Goal: Task Accomplishment & Management: Use online tool/utility

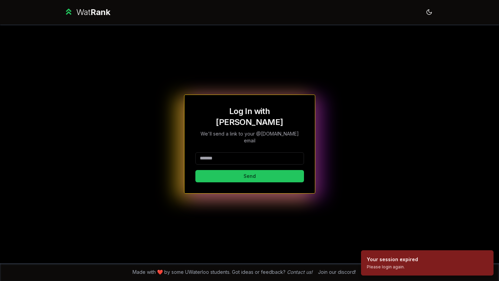
click at [238, 152] on input at bounding box center [249, 158] width 109 height 12
type input "******"
click at [195, 170] on button "Send" at bounding box center [249, 176] width 109 height 12
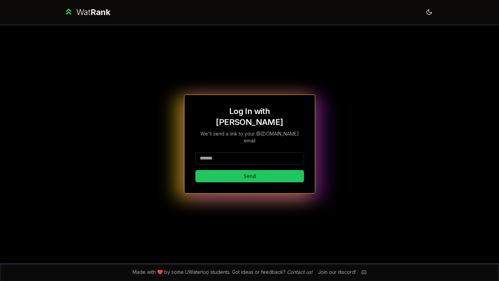
click at [263, 153] on input at bounding box center [249, 158] width 109 height 12
click at [263, 170] on button "Send" at bounding box center [249, 176] width 109 height 12
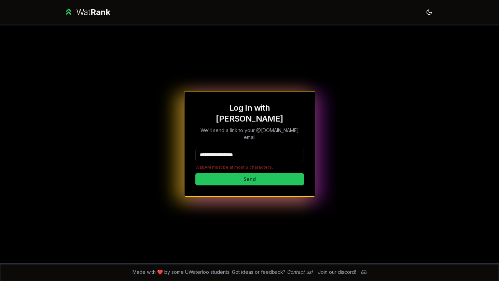
click at [340, 123] on div "**********" at bounding box center [249, 144] width 393 height 239
drag, startPoint x: 262, startPoint y: 148, endPoint x: 219, endPoint y: 148, distance: 43.3
click at [219, 149] on input "**********" at bounding box center [249, 155] width 109 height 12
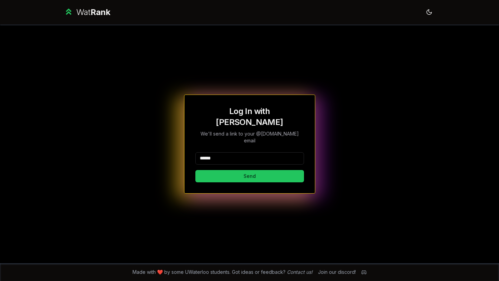
type input "******"
click at [195, 170] on button "Send" at bounding box center [249, 176] width 109 height 12
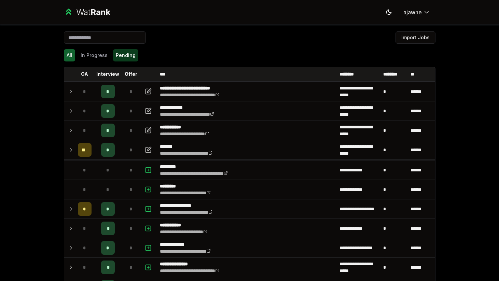
click at [129, 60] on button "Pending" at bounding box center [125, 55] width 25 height 12
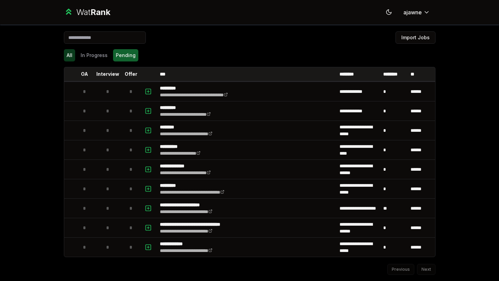
click at [73, 57] on button "All" at bounding box center [69, 55] width 11 height 12
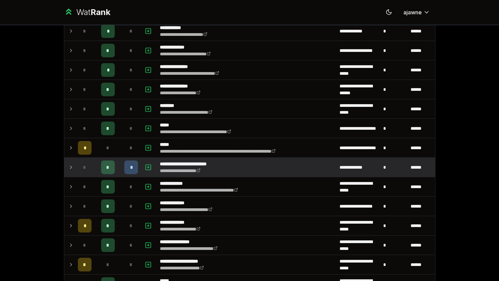
scroll to position [234, 0]
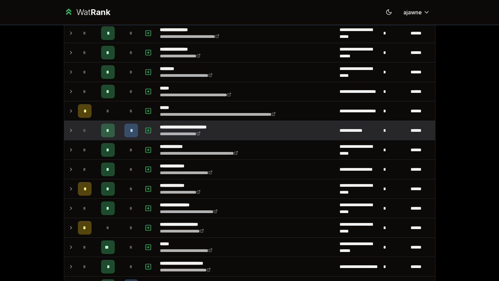
click at [64, 129] on td at bounding box center [69, 130] width 11 height 19
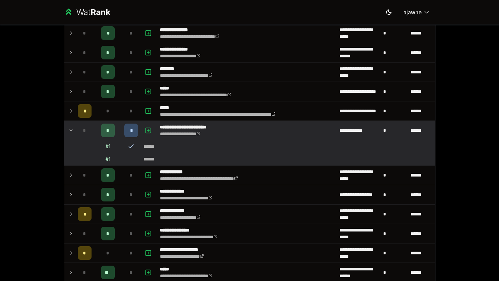
click at [64, 129] on td at bounding box center [69, 130] width 11 height 19
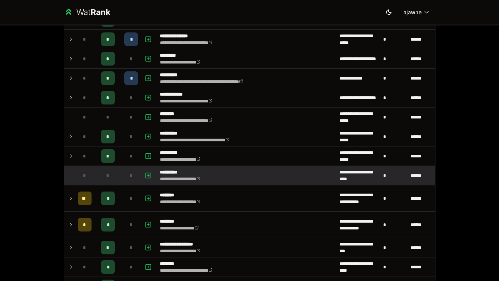
scroll to position [481, 0]
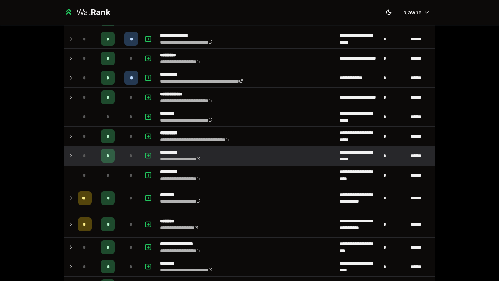
click at [67, 157] on td at bounding box center [69, 155] width 11 height 19
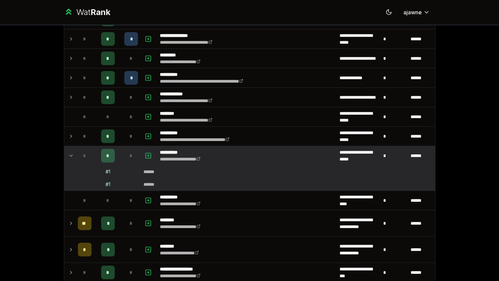
click at [67, 157] on td at bounding box center [69, 155] width 11 height 19
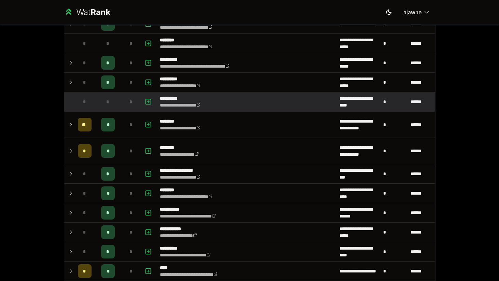
scroll to position [562, 0]
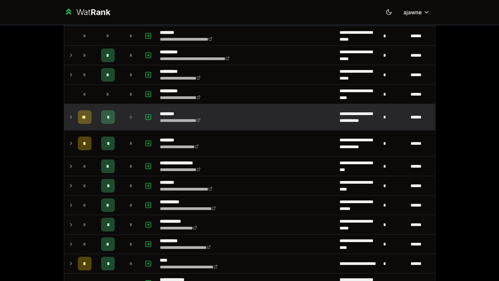
click at [69, 124] on td at bounding box center [69, 117] width 11 height 26
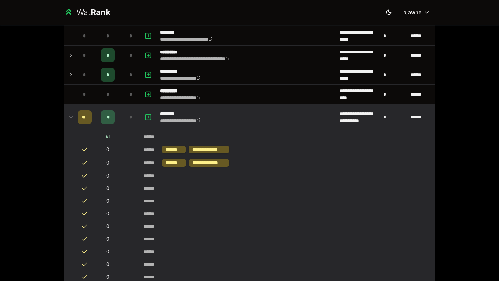
click at [69, 121] on td at bounding box center [69, 117] width 11 height 26
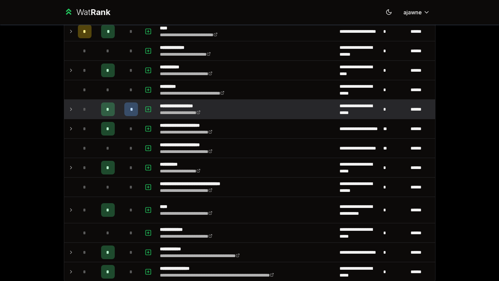
scroll to position [837, 0]
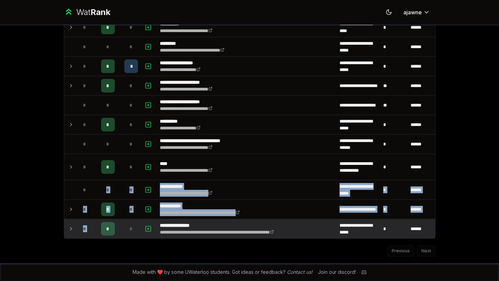
drag, startPoint x: 102, startPoint y: 191, endPoint x: 98, endPoint y: 228, distance: 37.8
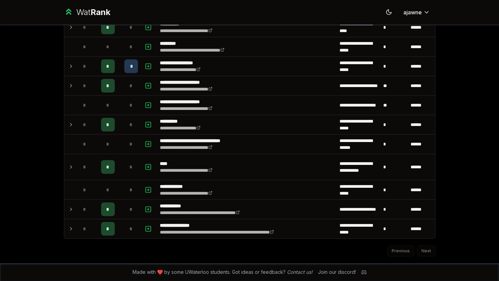
click at [42, 165] on div "**********" at bounding box center [249, 140] width 499 height 281
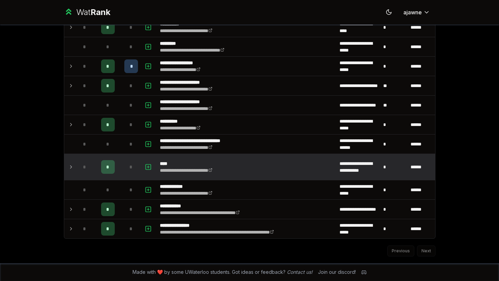
click at [68, 164] on icon at bounding box center [70, 167] width 5 height 8
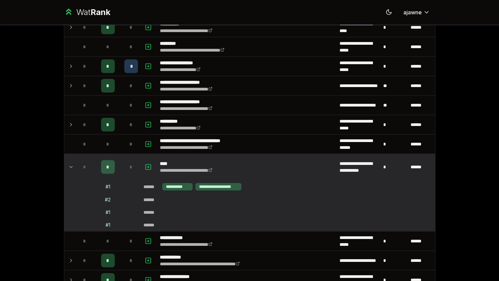
click at [68, 164] on icon at bounding box center [70, 167] width 5 height 8
